Goal: Entertainment & Leisure: Consume media (video, audio)

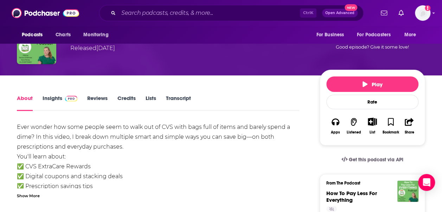
scroll to position [57, 0]
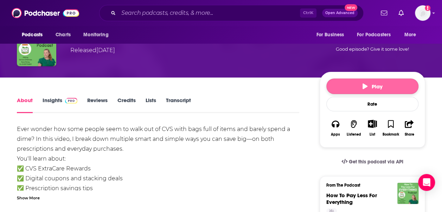
click at [343, 86] on button "Play" at bounding box center [372, 85] width 92 height 15
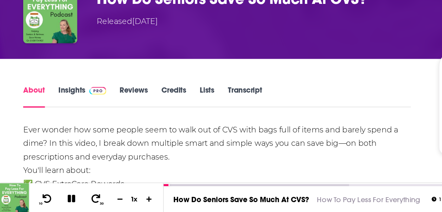
scroll to position [43, 0]
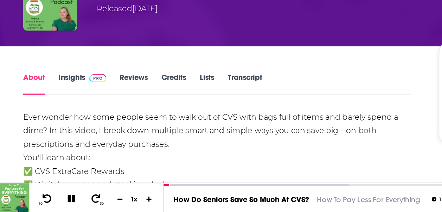
click at [127, 116] on link "Credits" at bounding box center [127, 118] width 18 height 16
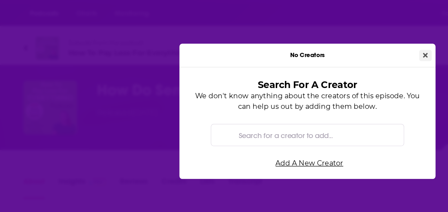
click at [310, 63] on icon "Close" at bounding box center [310, 65] width 4 height 5
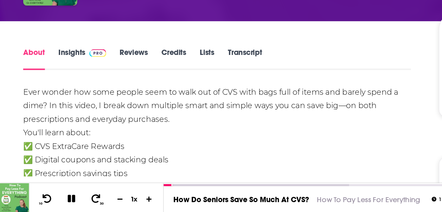
scroll to position [61, 0]
click at [126, 95] on link "Credits" at bounding box center [127, 100] width 18 height 16
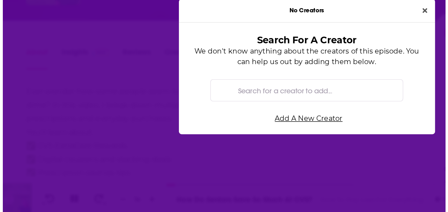
scroll to position [0, 0]
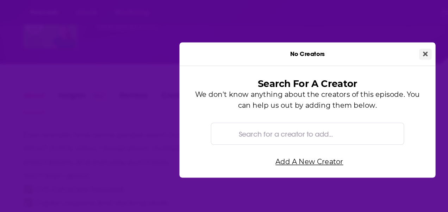
click at [310, 64] on icon "Close" at bounding box center [310, 65] width 4 height 5
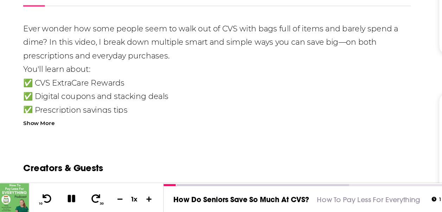
scroll to position [113, 0]
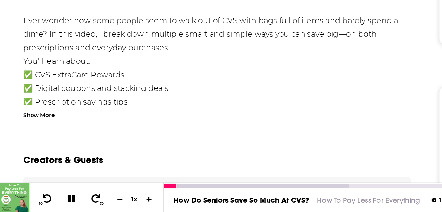
click at [52, 205] on button at bounding box center [52, 202] width 12 height 9
click at [52, 205] on button at bounding box center [51, 202] width 13 height 10
click at [96, 203] on div "1 x" at bounding box center [98, 202] width 12 height 6
click at [99, 201] on div "1 x" at bounding box center [98, 202] width 12 height 6
click at [107, 202] on icon at bounding box center [109, 202] width 4 height 4
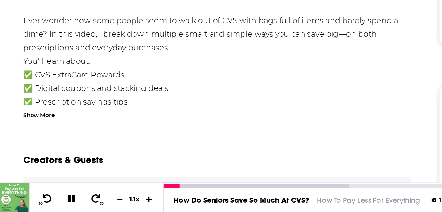
click at [107, 202] on icon at bounding box center [109, 202] width 4 height 4
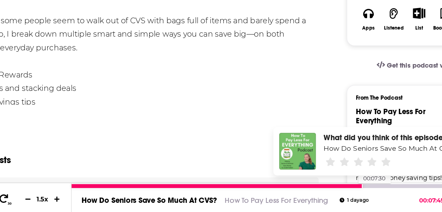
click at [325, 192] on div at bounding box center [225, 192] width 212 height 3
click at [318, 193] on div at bounding box center [222, 192] width 206 height 3
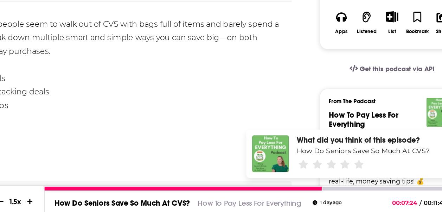
scroll to position [113, 0]
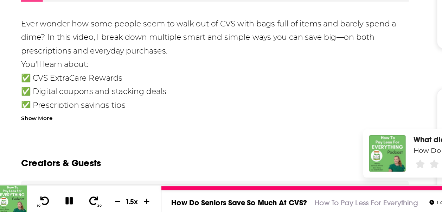
click at [53, 202] on icon at bounding box center [52, 202] width 7 height 7
click at [50, 200] on icon at bounding box center [52, 201] width 6 height 7
